Goal: Task Accomplishment & Management: Manage account settings

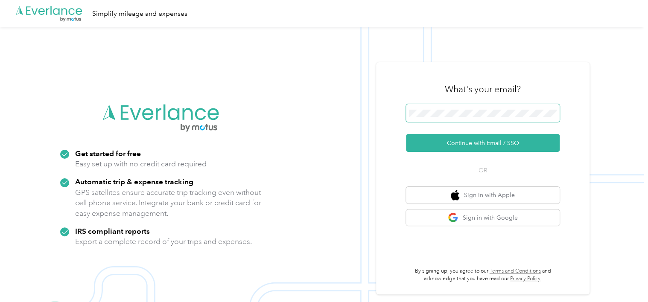
click at [432, 119] on span at bounding box center [483, 113] width 154 height 18
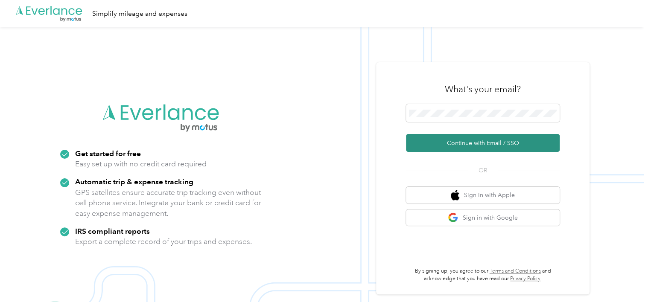
click at [430, 145] on button "Continue with Email / SSO" at bounding box center [483, 143] width 154 height 18
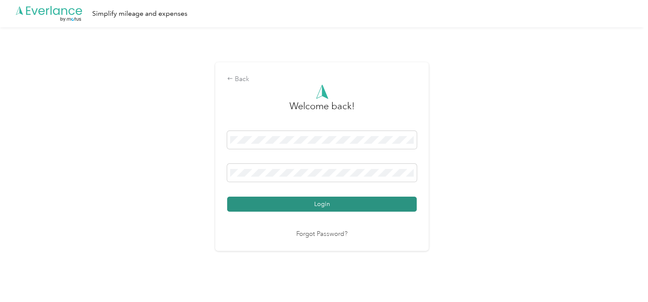
click at [302, 206] on button "Login" at bounding box center [321, 204] width 189 height 15
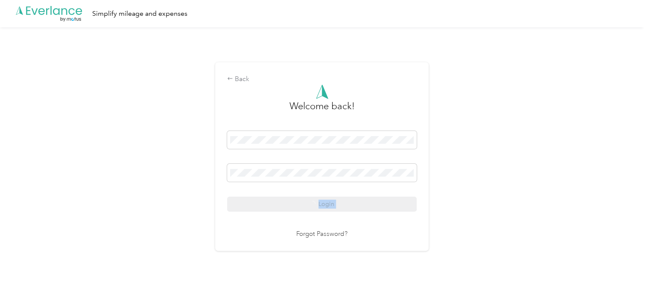
drag, startPoint x: 302, startPoint y: 206, endPoint x: 321, endPoint y: 295, distance: 91.6
click at [321, 295] on html ".cls-1 { fill: #00adee; } .cls-2 { fill: #fff; } .cls-3 { fill: #707372; } .cls…" at bounding box center [322, 151] width 644 height 302
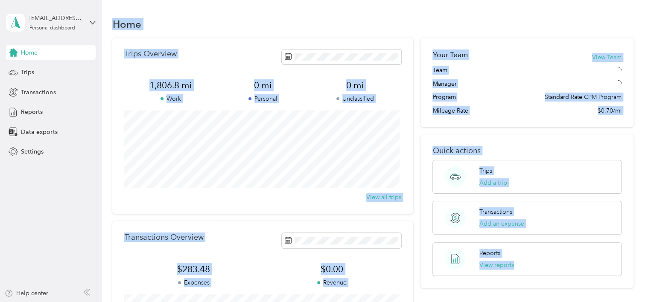
click at [414, 182] on div "Trips Overview 1,806.8 mi Work 0 mi Personal 0 mi Unclassified View all trips T…" at bounding box center [372, 209] width 521 height 342
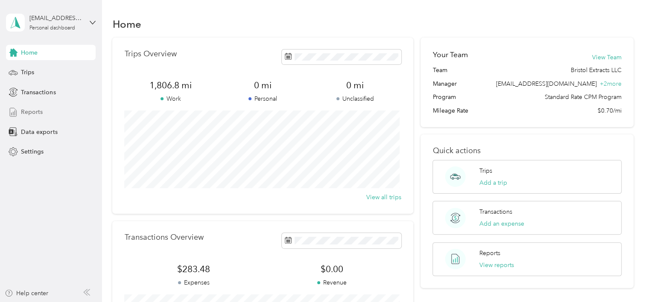
click at [31, 113] on span "Reports" at bounding box center [32, 112] width 22 height 9
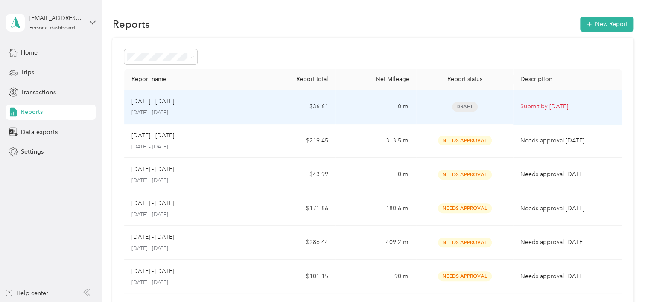
click at [461, 106] on span "Draft" at bounding box center [465, 107] width 26 height 10
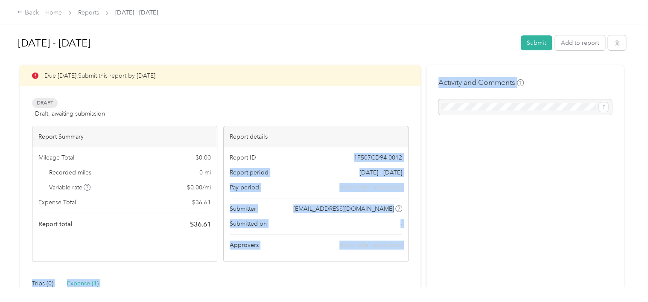
drag, startPoint x: 328, startPoint y: 147, endPoint x: 425, endPoint y: 124, distance: 99.7
click at [425, 124] on div "Due [DATE]. Submit this report by [DATE] Draft Draft, awaiting submission View …" at bounding box center [321, 221] width 603 height 312
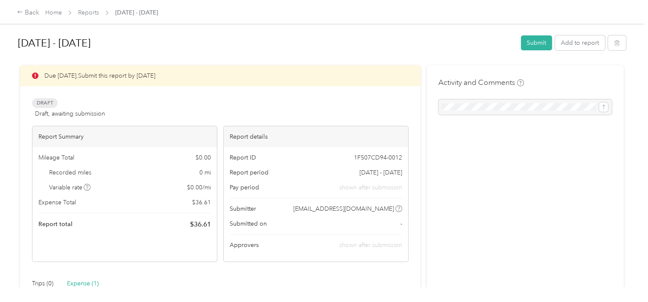
drag, startPoint x: 425, startPoint y: 124, endPoint x: 403, endPoint y: 56, distance: 71.4
click at [403, 56] on div "[DATE] - [DATE] Submit Add to report" at bounding box center [322, 44] width 608 height 25
click at [539, 41] on button "Submit" at bounding box center [536, 42] width 31 height 15
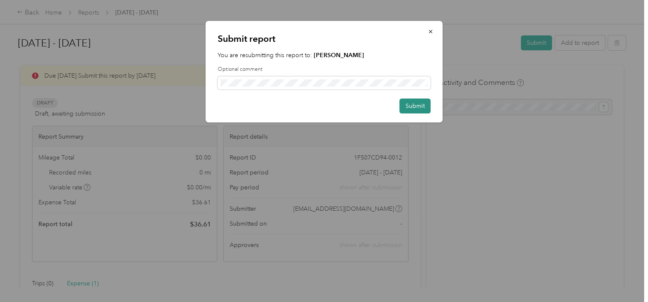
click at [410, 107] on button "Submit" at bounding box center [414, 106] width 31 height 15
